Goal: Communication & Community: Share content

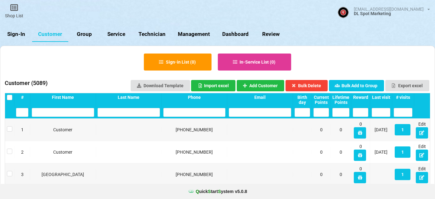
select select "25"
click at [18, 34] on link "Sign-In" at bounding box center [16, 34] width 32 height 15
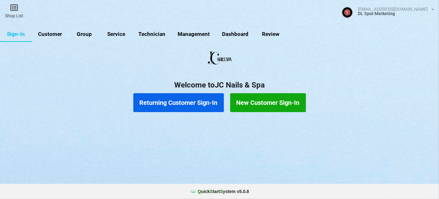
click at [57, 34] on link "Customer" at bounding box center [50, 34] width 36 height 15
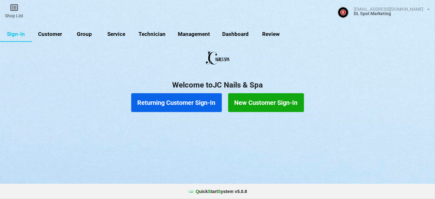
select select "25"
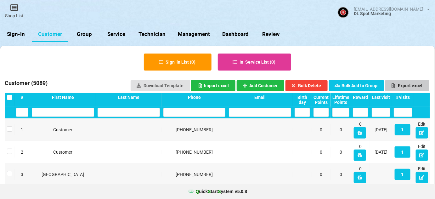
click at [414, 84] on button "Export excel" at bounding box center [407, 85] width 44 height 11
click at [86, 34] on link "Group" at bounding box center [84, 34] width 32 height 15
select select "25"
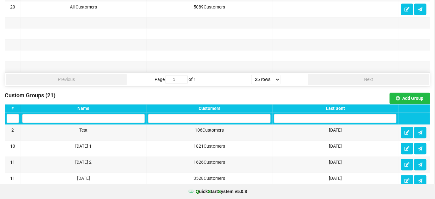
scroll to position [381, 0]
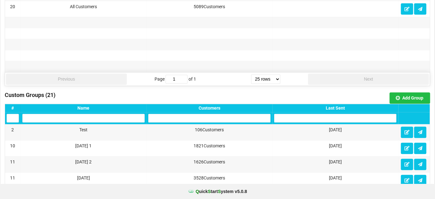
click at [340, 106] on div "Last Sent" at bounding box center [335, 108] width 122 height 5
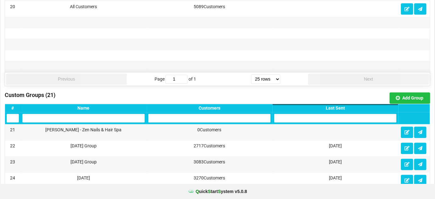
click at [340, 106] on div "Last Sent" at bounding box center [335, 108] width 122 height 5
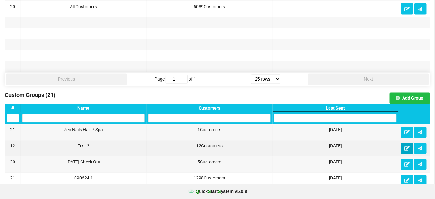
click at [410, 146] on icon at bounding box center [406, 148] width 5 height 4
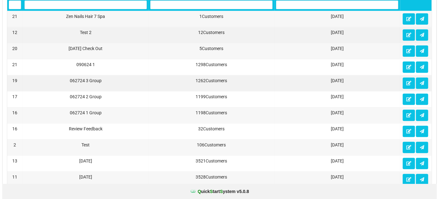
scroll to position [496, 0]
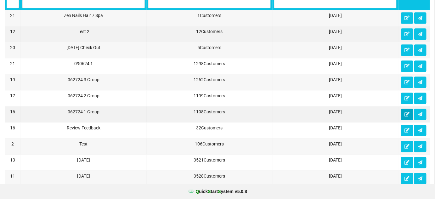
click at [406, 112] on icon at bounding box center [406, 114] width 5 height 4
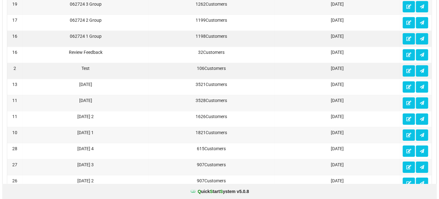
scroll to position [572, 0]
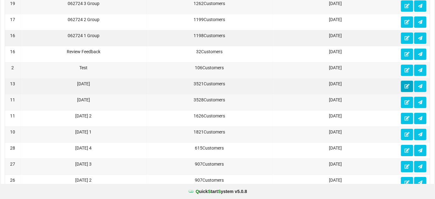
click at [407, 84] on icon at bounding box center [406, 86] width 5 height 4
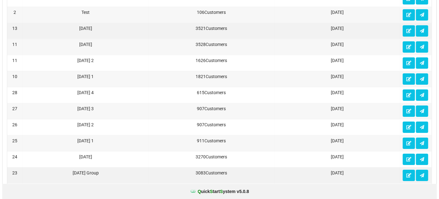
scroll to position [648, 0]
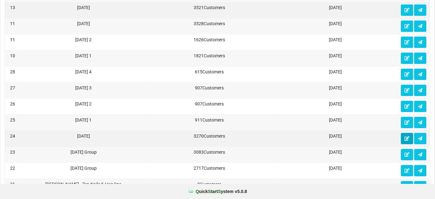
click at [406, 136] on icon at bounding box center [406, 138] width 5 height 4
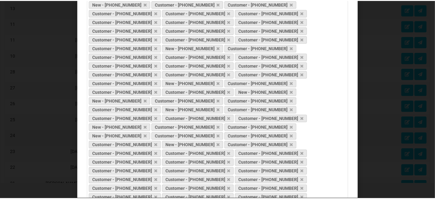
scroll to position [8717, 0]
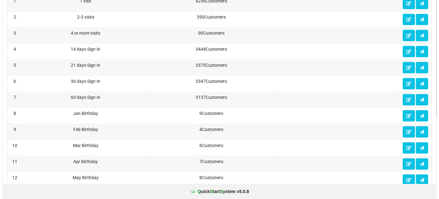
scroll to position [0, 0]
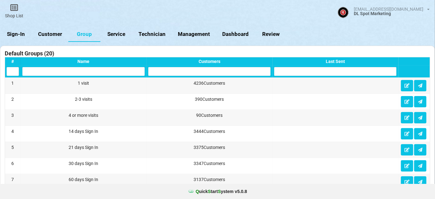
click at [13, 32] on link "Sign-In" at bounding box center [16, 34] width 32 height 15
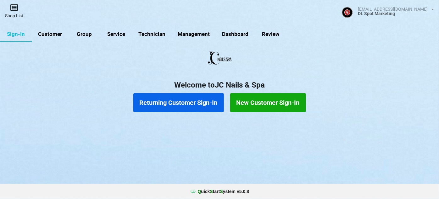
click at [16, 14] on link "Shop List" at bounding box center [14, 11] width 28 height 22
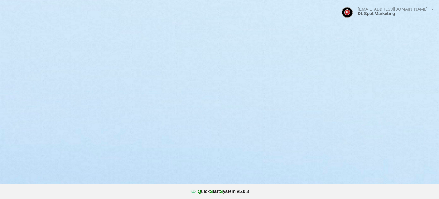
select select "25"
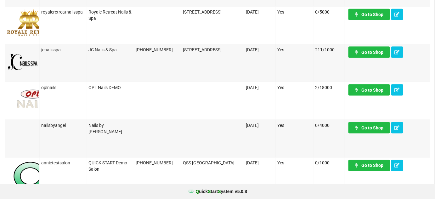
scroll to position [267, 0]
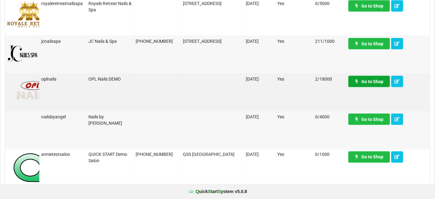
click at [374, 84] on link "Go to Shop" at bounding box center [369, 81] width 42 height 11
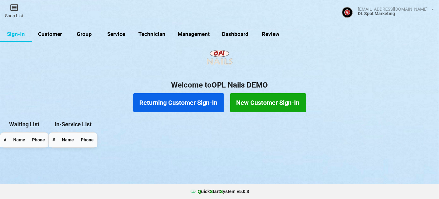
click at [82, 32] on link "Group" at bounding box center [84, 34] width 32 height 15
select select "25"
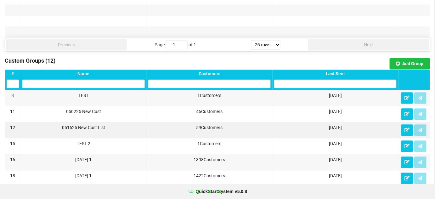
scroll to position [420, 0]
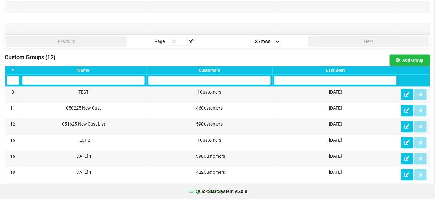
click at [341, 68] on div "Last Sent" at bounding box center [335, 70] width 122 height 5
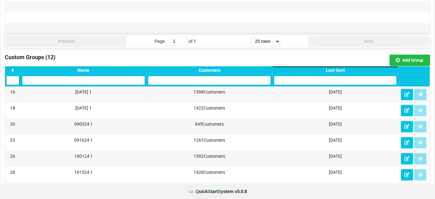
click at [341, 68] on div "Last Sent" at bounding box center [335, 70] width 122 height 5
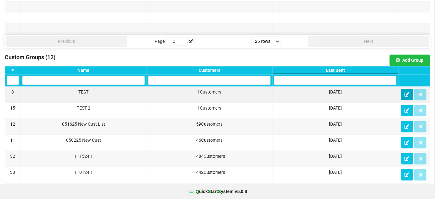
click at [406, 96] on button at bounding box center [407, 94] width 12 height 11
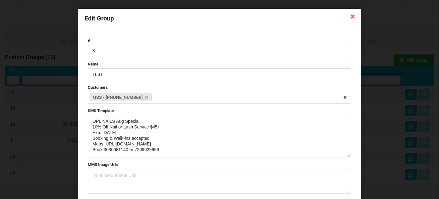
drag, startPoint x: 349, startPoint y: 138, endPoint x: 347, endPoint y: 156, distance: 18.4
click at [347, 156] on textarea "OPL NAILS Aug Special 10% Off Nail or Lash Service $45+ Exp. [DATE] Booking & W…" at bounding box center [220, 136] width 264 height 42
drag, startPoint x: 161, startPoint y: 148, endPoint x: 84, endPoint y: 121, distance: 82.1
click at [85, 121] on form "# 8 Name TEST Customers QSS - 832-794-7606 Select Customers Maureen - 201-394-1…" at bounding box center [220, 135] width 270 height 201
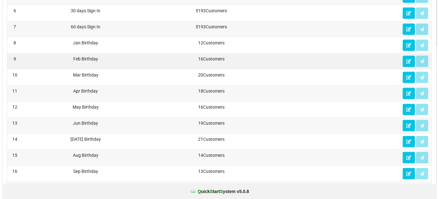
scroll to position [0, 0]
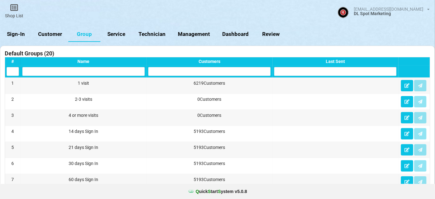
click at [16, 34] on link "Sign-In" at bounding box center [16, 34] width 32 height 15
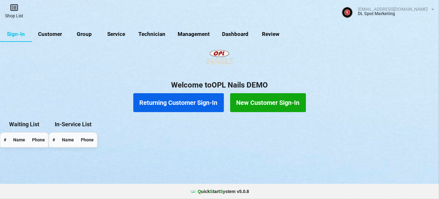
click at [16, 12] on link "Shop List" at bounding box center [14, 11] width 28 height 22
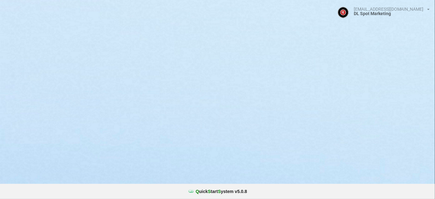
select select "25"
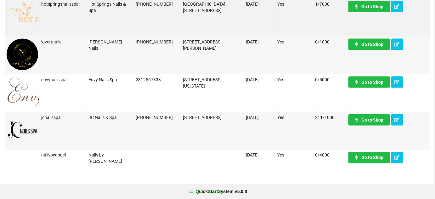
scroll to position [267, 0]
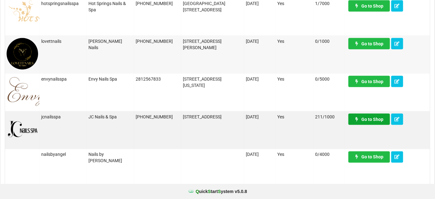
click at [376, 119] on link "Go to Shop" at bounding box center [369, 119] width 42 height 11
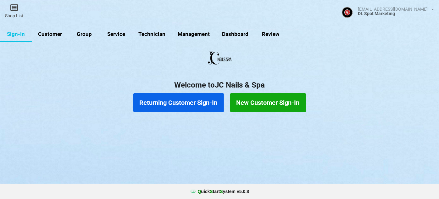
click at [87, 33] on link "Group" at bounding box center [84, 34] width 32 height 15
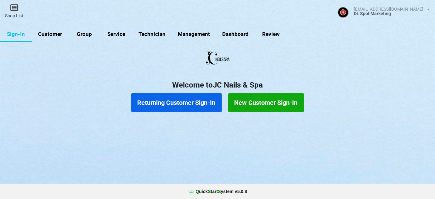
select select "25"
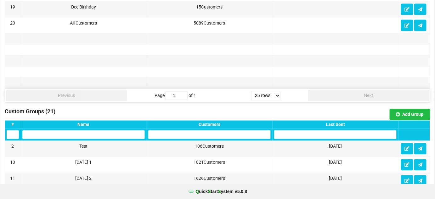
scroll to position [381, 0]
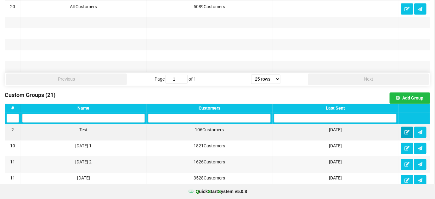
click at [408, 130] on icon at bounding box center [406, 132] width 5 height 4
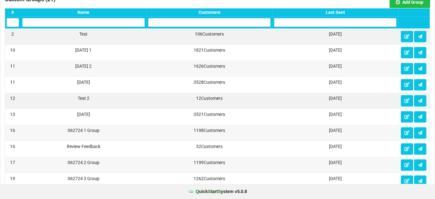
scroll to position [417, 0]
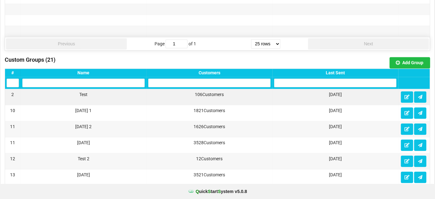
click at [339, 70] on div "Last Sent" at bounding box center [335, 72] width 122 height 5
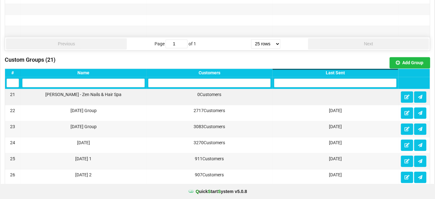
click at [339, 70] on div "Last Sent" at bounding box center [335, 72] width 122 height 5
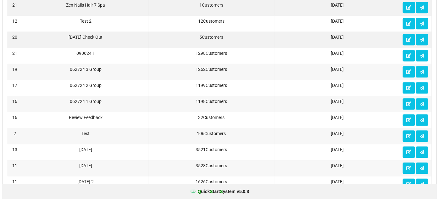
scroll to position [532, 0]
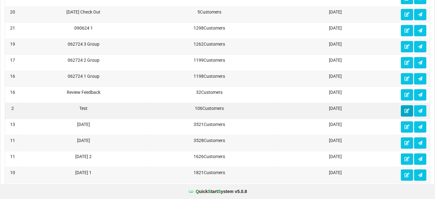
click at [407, 109] on icon at bounding box center [406, 111] width 5 height 4
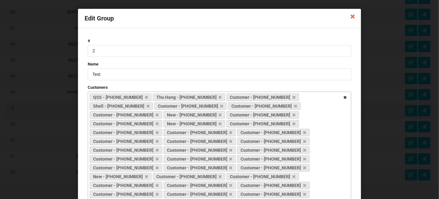
click at [344, 97] on icon at bounding box center [346, 98] width 10 height 12
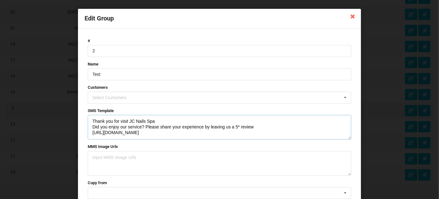
drag, startPoint x: 91, startPoint y: 121, endPoint x: 183, endPoint y: 132, distance: 92.5
click at [183, 132] on textarea "Thank you for visit JC Nails Spa Did you enjoy our service? Please share your e…" at bounding box center [220, 127] width 264 height 25
paste textarea "OPL NAILS Aug Special 10% Off Nail or Lash Service $45+ Exp. [DATE] Booking & W…"
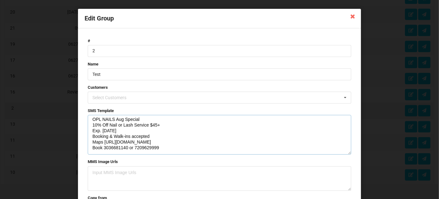
scroll to position [0, 0]
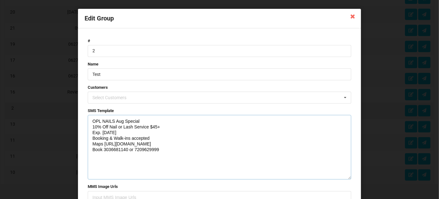
drag, startPoint x: 348, startPoint y: 138, endPoint x: 350, endPoint y: 178, distance: 40.4
click at [350, 178] on form "# 2 Name Test Customers Select Customers Customer - [PHONE_NUMBER] Customer - […" at bounding box center [220, 146] width 270 height 223
click at [113, 121] on textarea "OPL NAILS Aug Special 10% Off Nail or Lash Service $45+ Exp. [DATE] Booking & W…" at bounding box center [220, 147] width 264 height 65
drag, startPoint x: 159, startPoint y: 149, endPoint x: 90, endPoint y: 155, distance: 69.5
click at [90, 155] on textarea "JC Nails & Spa Special 10% Off Service $35+ Exp. [DATE] Booking & Walk-ins acce…" at bounding box center [220, 147] width 264 height 65
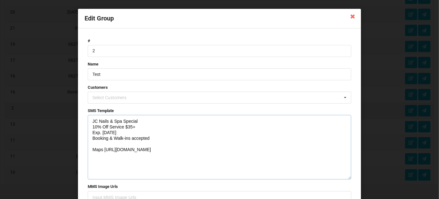
drag, startPoint x: 100, startPoint y: 139, endPoint x: 159, endPoint y: 137, distance: 58.9
click at [159, 137] on textarea "JC Nails & Spa Special 10% Off Service $35+ Exp. [DATE] Booking & Walk-ins acce…" at bounding box center [220, 147] width 264 height 65
paste textarea "[URL][DOMAIN_NAME]"
drag, startPoint x: 157, startPoint y: 150, endPoint x: 86, endPoint y: 122, distance: 77.2
click at [86, 122] on form "# 2 Name Test Customers Select Customers Customer - [PHONE_NUMBER] Customer - […" at bounding box center [220, 146] width 270 height 223
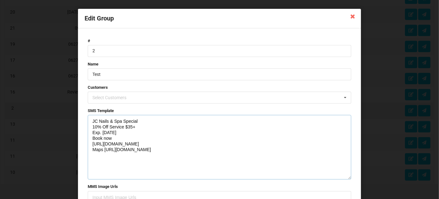
type textarea "JC Nails & Spa Special 10% Off Service $35+ Exp. [DATE] Book now [URL][DOMAIN_N…"
click at [128, 96] on div "Select Customers" at bounding box center [113, 97] width 45 height 7
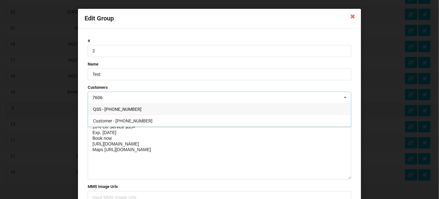
type input "7606"
click at [122, 108] on span "QSS - [PHONE_NUMBER]" at bounding box center [117, 109] width 48 height 5
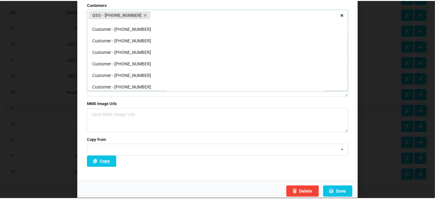
scroll to position [85, 0]
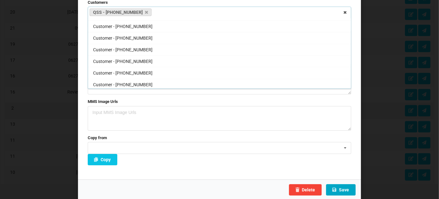
click at [342, 189] on button "Save" at bounding box center [341, 189] width 30 height 11
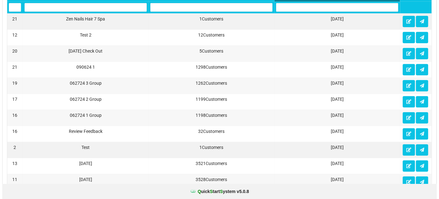
scroll to position [494, 0]
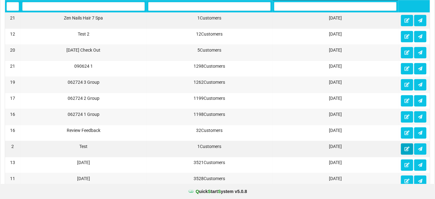
click at [408, 147] on icon at bounding box center [406, 149] width 5 height 4
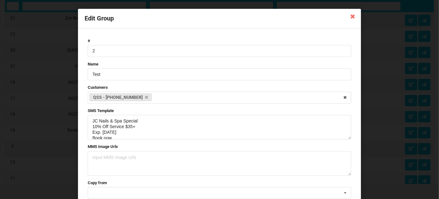
scroll to position [0, 0]
drag, startPoint x: 119, startPoint y: 132, endPoint x: 122, endPoint y: 134, distance: 3.6
click at [120, 133] on textarea "JC Nails & Spa Special 10% Off Service $35+ Exp. [DATE] Book now [URL][DOMAIN_N…" at bounding box center [220, 127] width 264 height 25
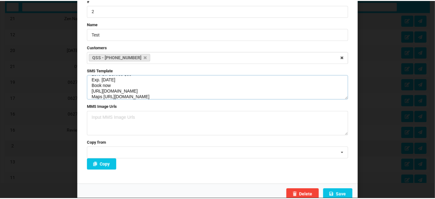
scroll to position [45, 0]
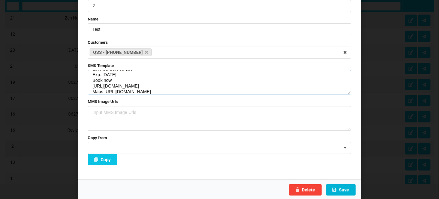
type textarea "JC Nails & Spa Special 10% Off Service $35+ Exp. [DATE] Book now [URL][DOMAIN_N…"
click at [344, 190] on button "Save" at bounding box center [341, 189] width 30 height 11
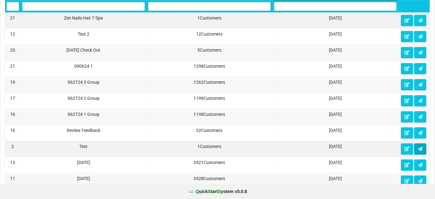
click at [421, 147] on icon at bounding box center [420, 149] width 5 height 4
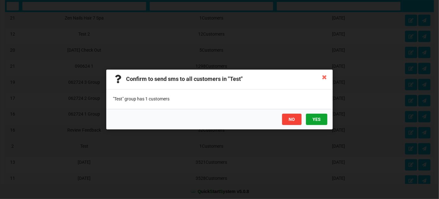
click at [319, 122] on button "YES" at bounding box center [316, 119] width 21 height 11
